Goal: Task Accomplishment & Management: Use online tool/utility

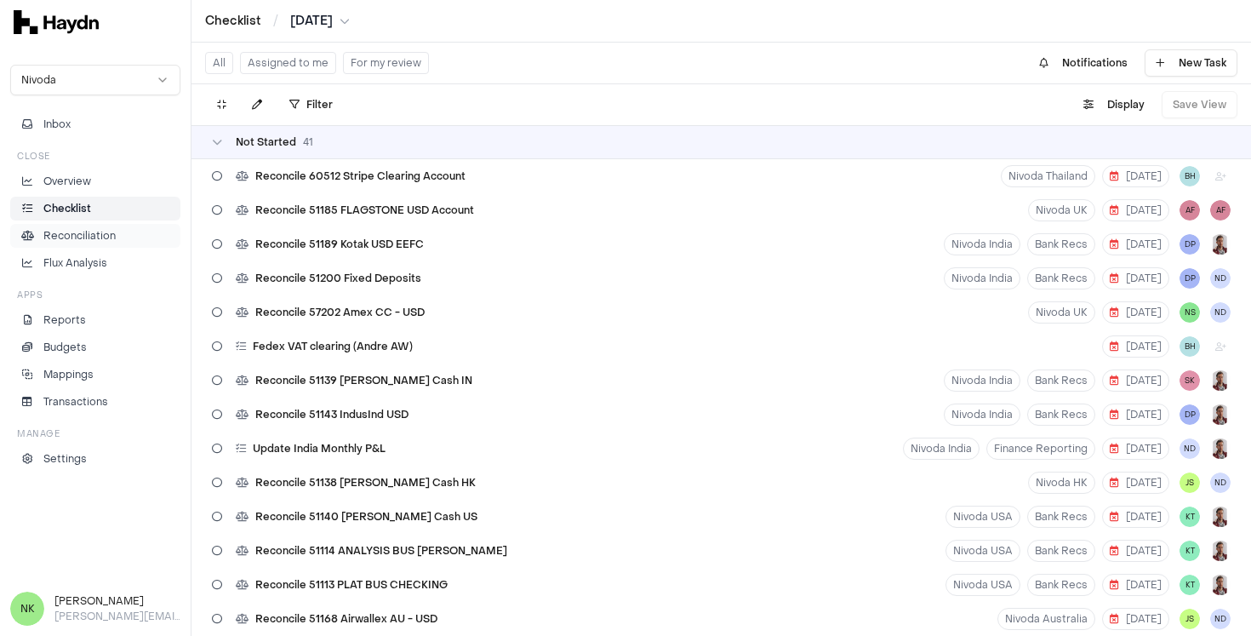
click at [102, 233] on p "Reconciliation" at bounding box center [79, 235] width 72 height 15
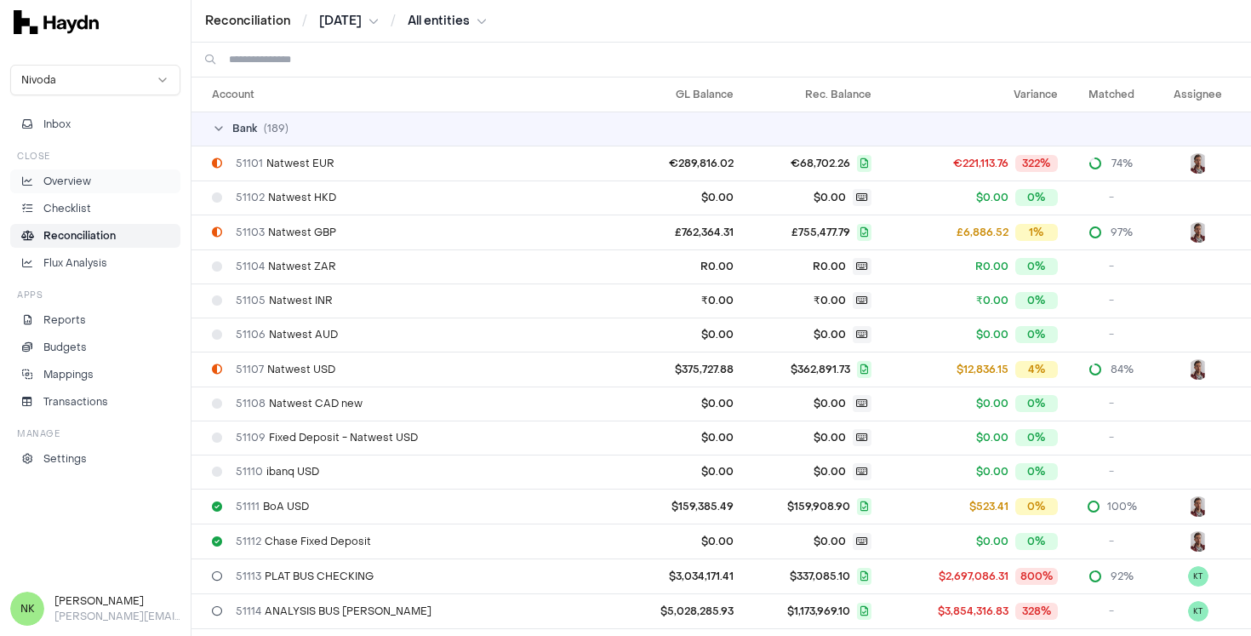
click at [102, 185] on li "Overview" at bounding box center [95, 181] width 155 height 15
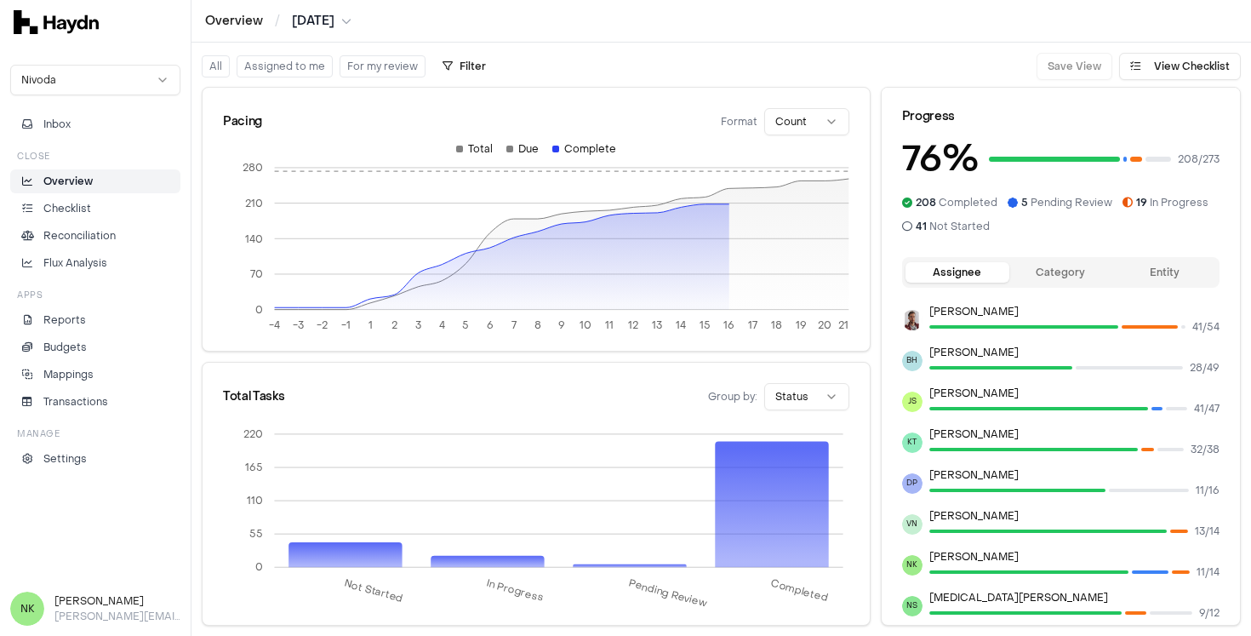
click at [294, 69] on button "Assigned to me" at bounding box center [285, 66] width 96 height 22
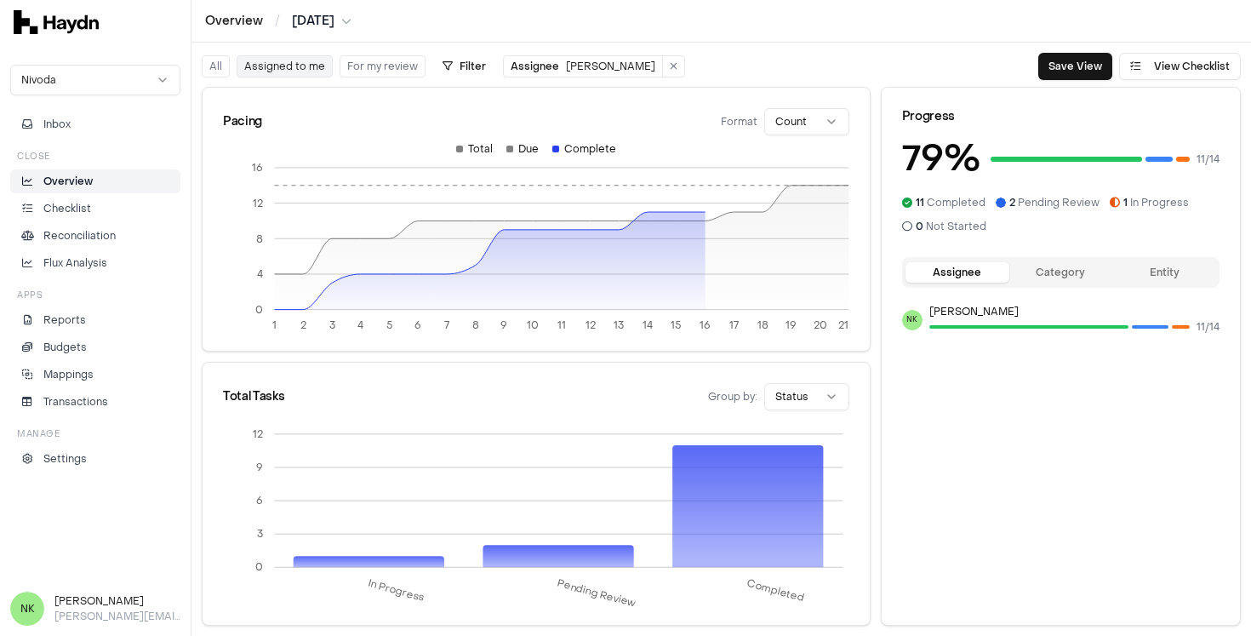
click at [213, 66] on button "All" at bounding box center [216, 66] width 28 height 22
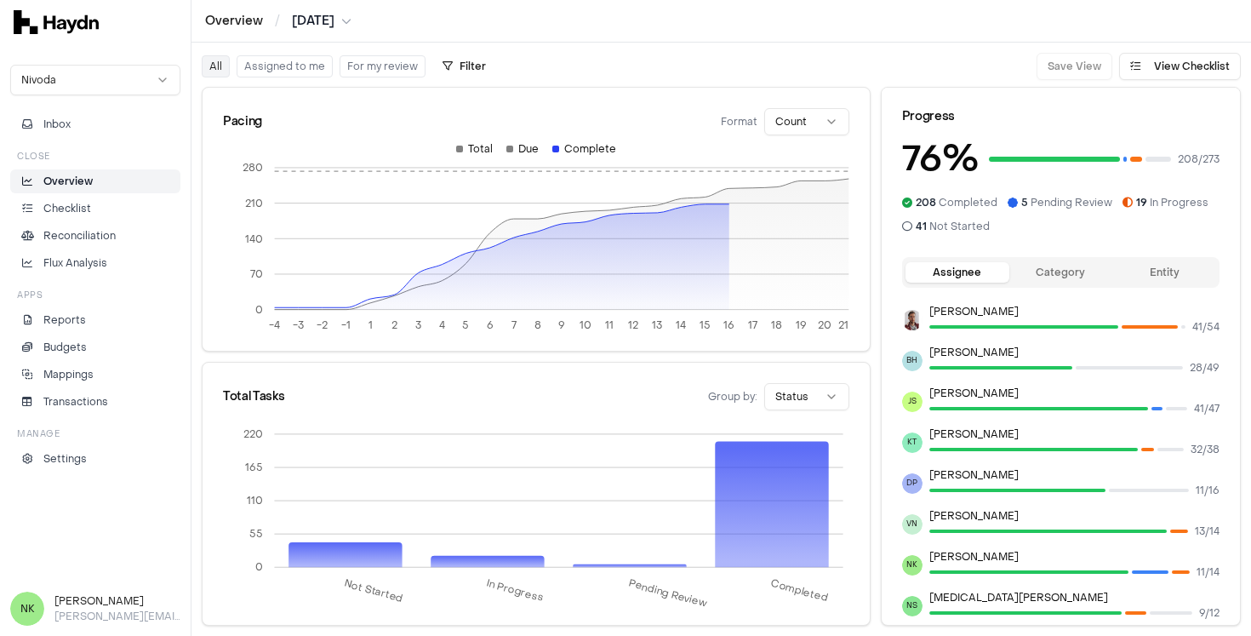
click at [305, 71] on button "Assigned to me" at bounding box center [285, 66] width 96 height 22
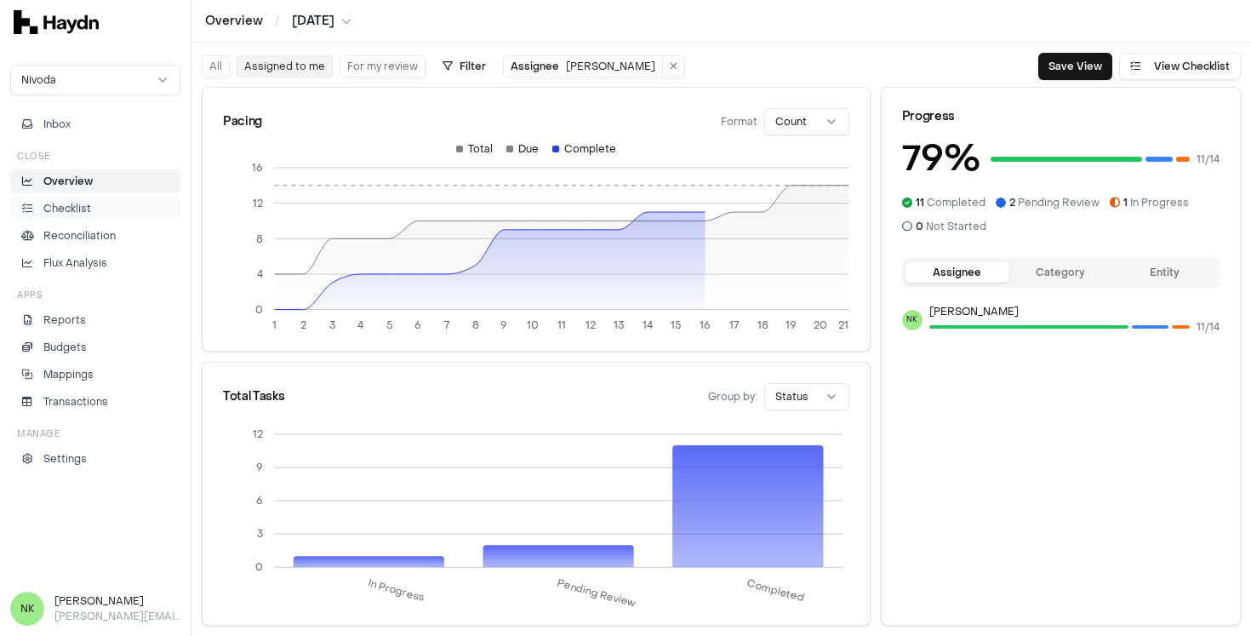
click at [97, 205] on li "Checklist" at bounding box center [95, 208] width 155 height 15
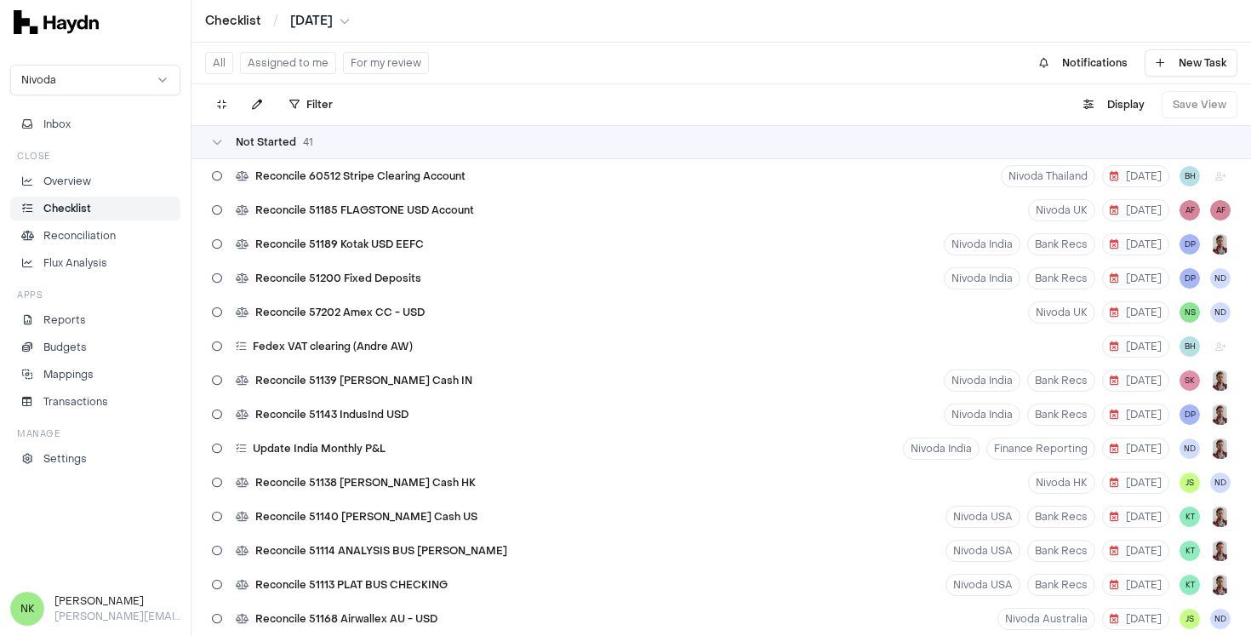
click at [301, 60] on button "Assigned to me" at bounding box center [288, 63] width 96 height 22
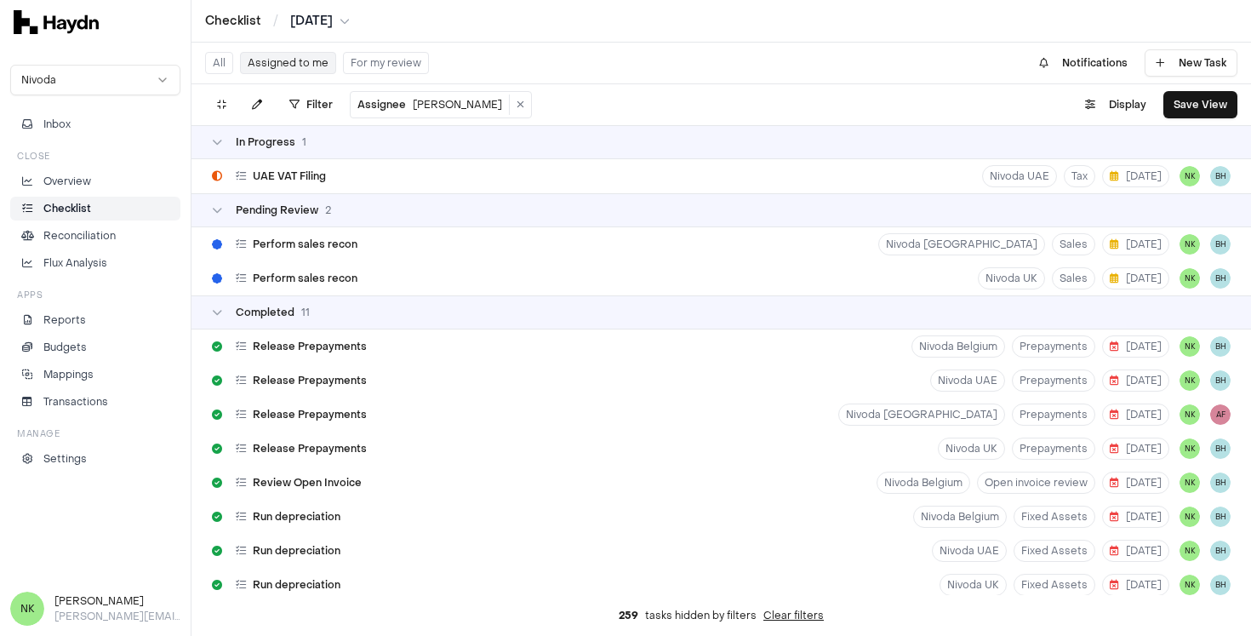
click at [401, 67] on button "For my review" at bounding box center [386, 63] width 86 height 22
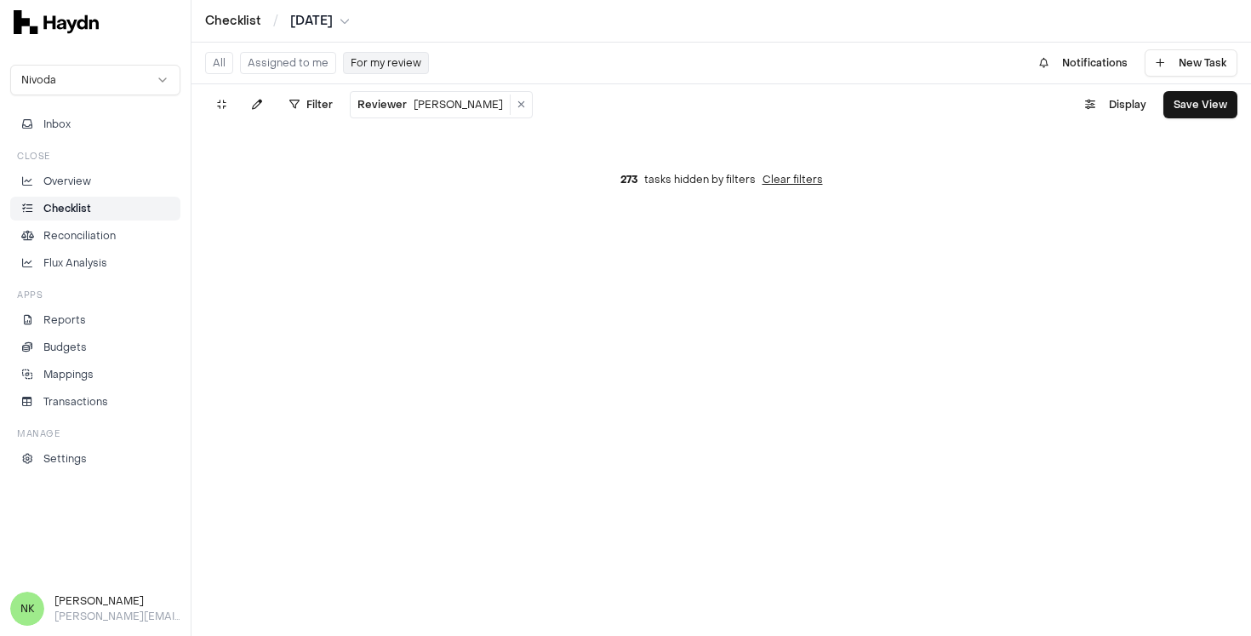
click at [290, 72] on button "Assigned to me" at bounding box center [288, 63] width 96 height 22
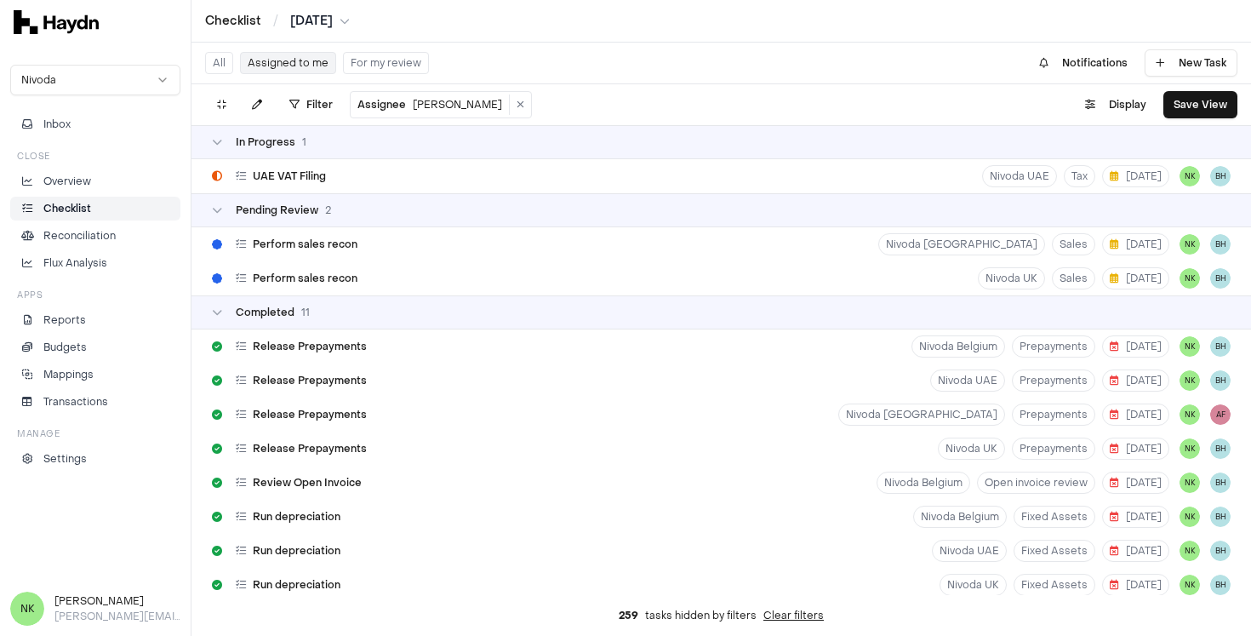
click at [414, 60] on button "For my review" at bounding box center [386, 63] width 86 height 22
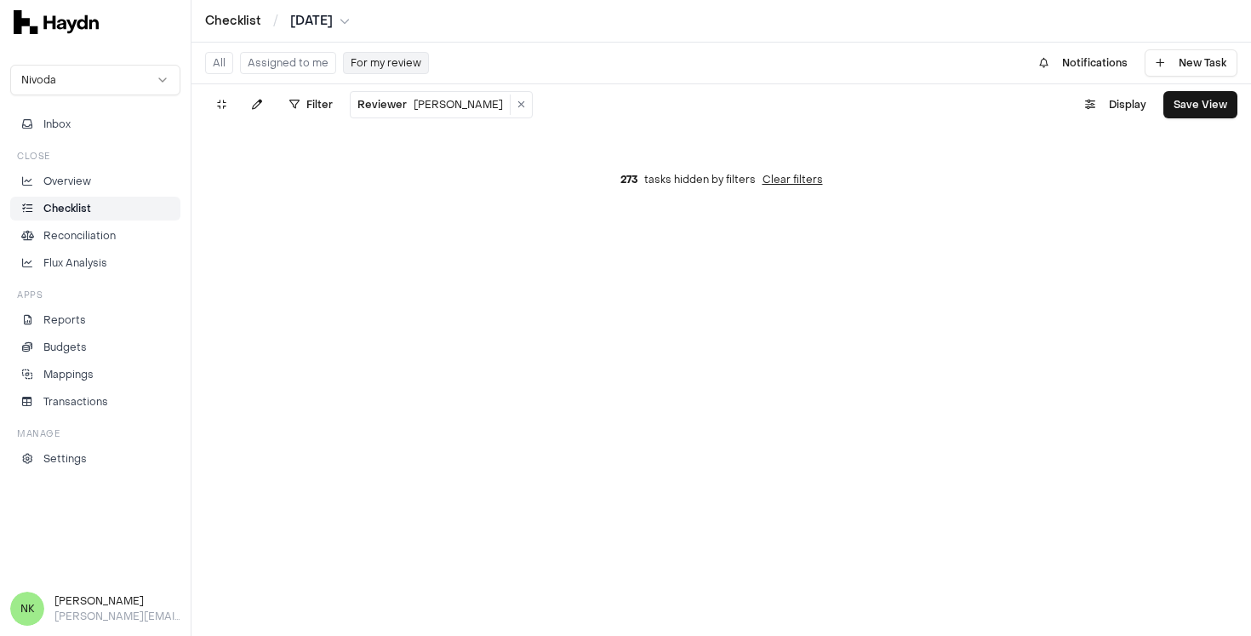
click at [780, 183] on button "Clear filters" at bounding box center [793, 180] width 60 height 14
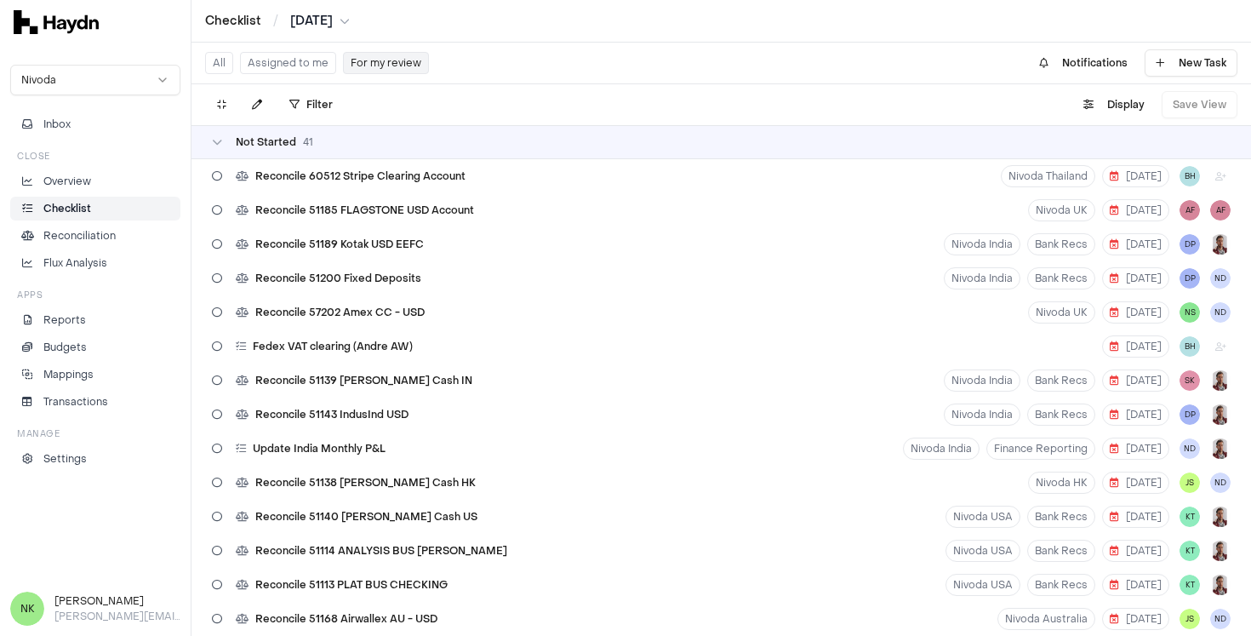
click at [311, 61] on button "Assigned to me" at bounding box center [288, 63] width 96 height 22
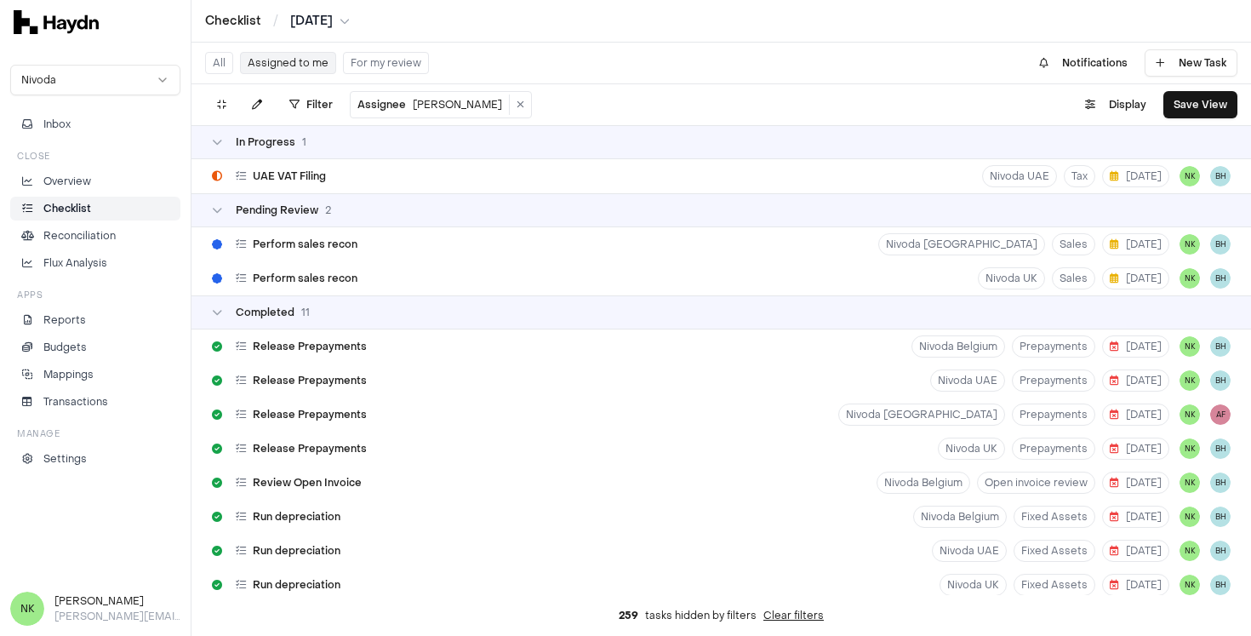
click at [380, 61] on button "For my review" at bounding box center [386, 63] width 86 height 22
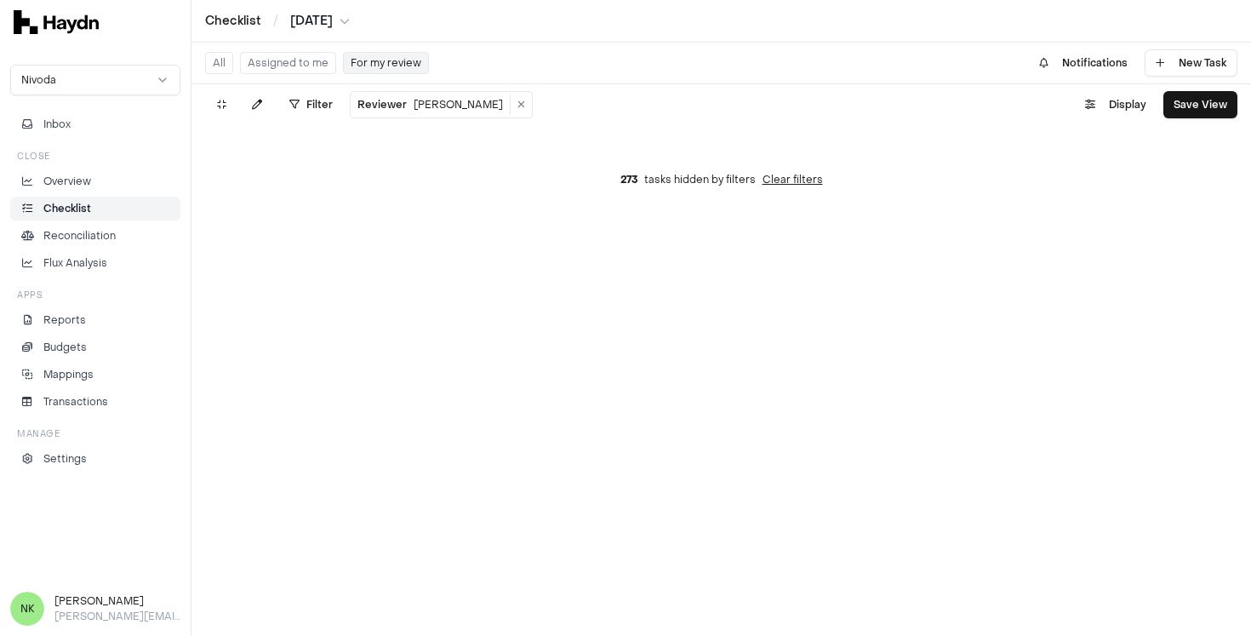
click at [286, 66] on button "Assigned to me" at bounding box center [288, 63] width 96 height 22
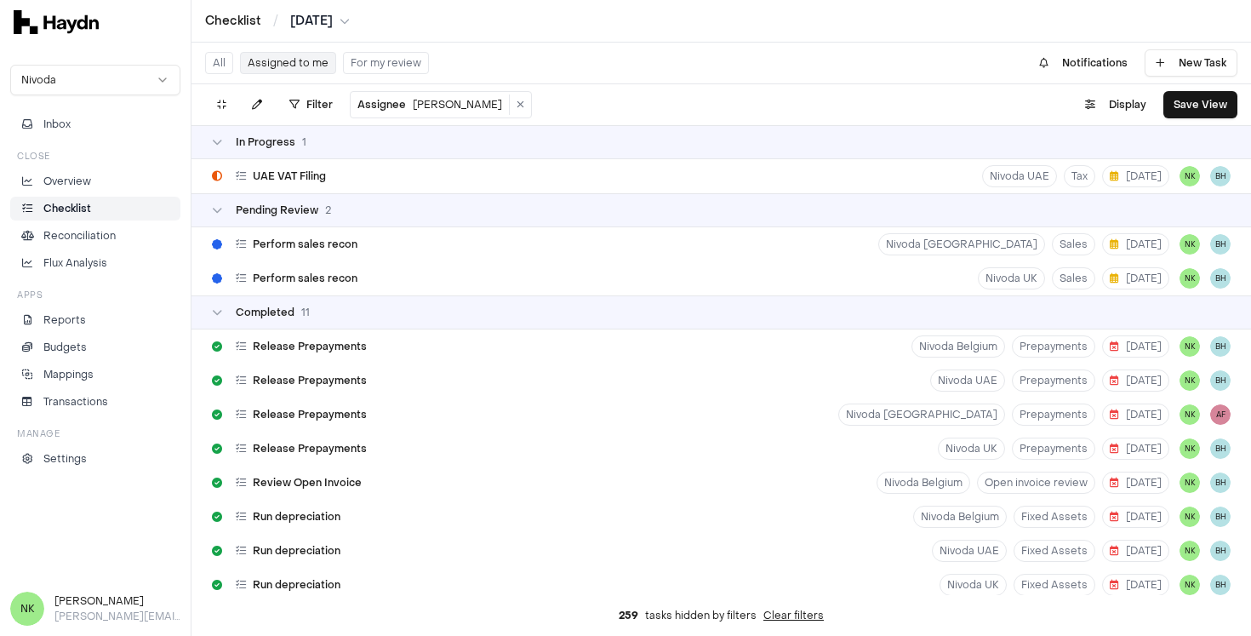
click at [215, 60] on button "All" at bounding box center [219, 63] width 28 height 22
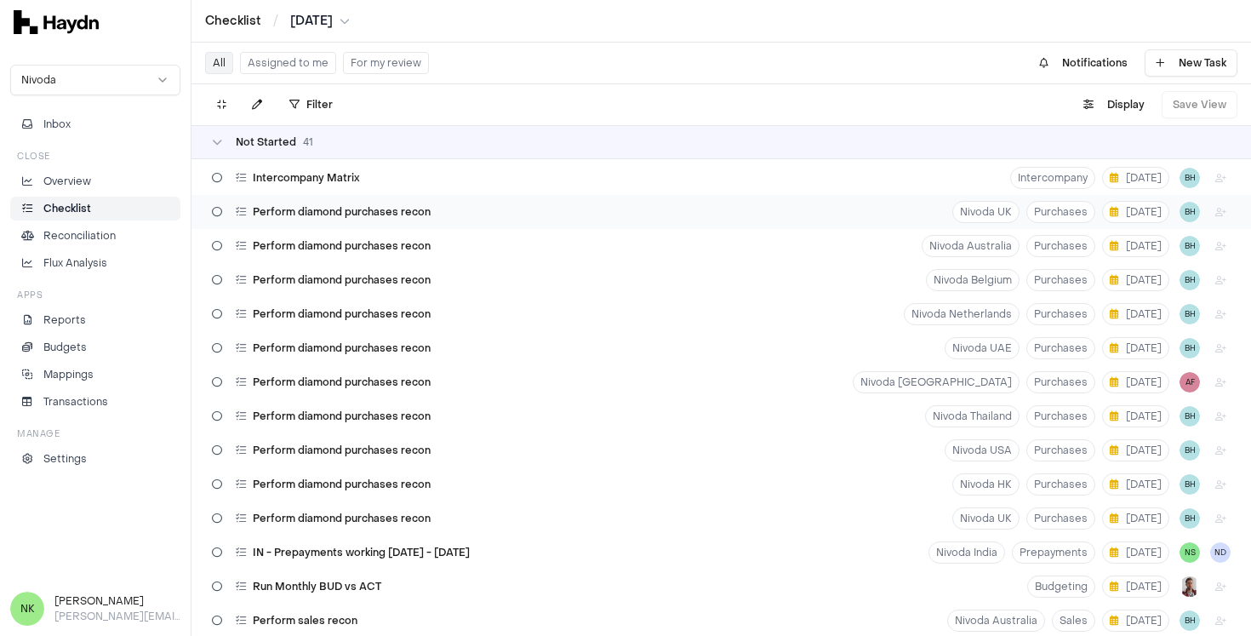
scroll to position [610, 0]
